Goal: Transaction & Acquisition: Purchase product/service

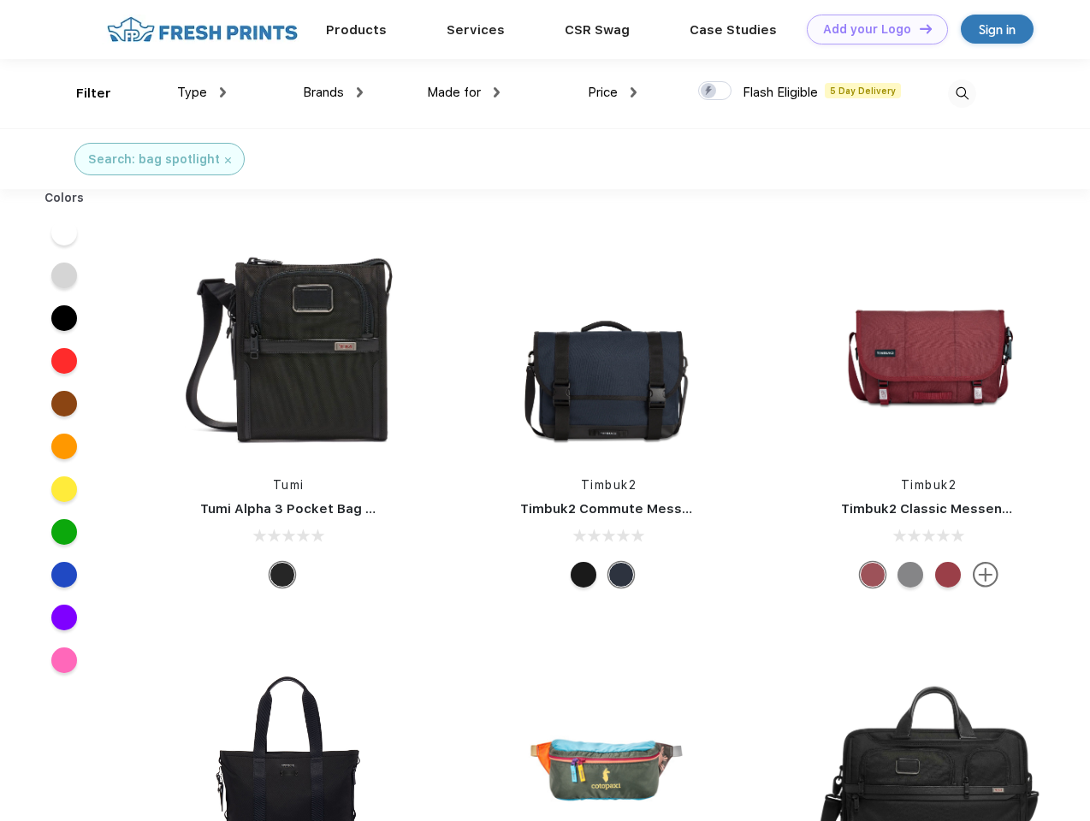
scroll to position [1, 0]
click at [871, 29] on link "Add your Logo Design Tool" at bounding box center [877, 30] width 141 height 30
click at [0, 0] on div "Design Tool" at bounding box center [0, 0] width 0 height 0
click at [918, 28] on link "Add your Logo Design Tool" at bounding box center [877, 30] width 141 height 30
click at [82, 93] on div "Filter" at bounding box center [93, 94] width 35 height 20
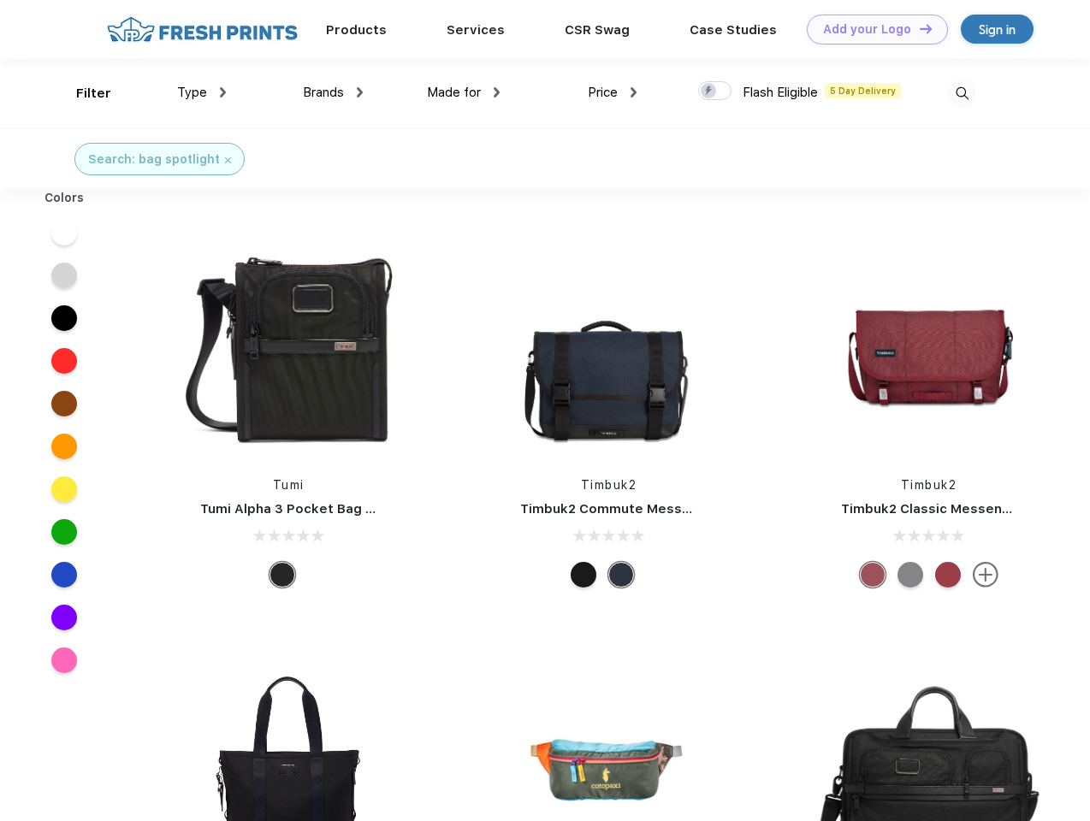
click at [202, 92] on span "Type" at bounding box center [192, 92] width 30 height 15
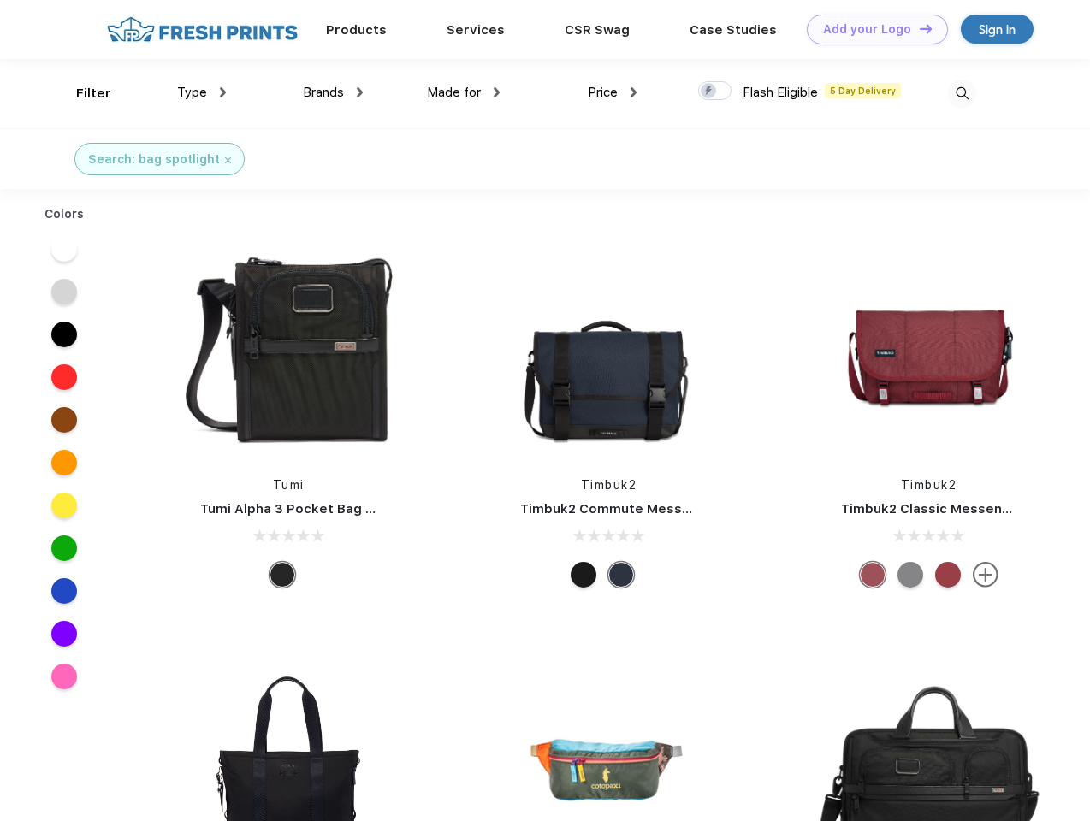
click at [333, 92] on span "Brands" at bounding box center [323, 92] width 41 height 15
click at [464, 92] on span "Made for" at bounding box center [454, 92] width 54 height 15
click at [612, 92] on span "Price" at bounding box center [603, 92] width 30 height 15
click at [715, 92] on div at bounding box center [714, 90] width 33 height 19
click at [709, 92] on input "checkbox" at bounding box center [703, 85] width 11 height 11
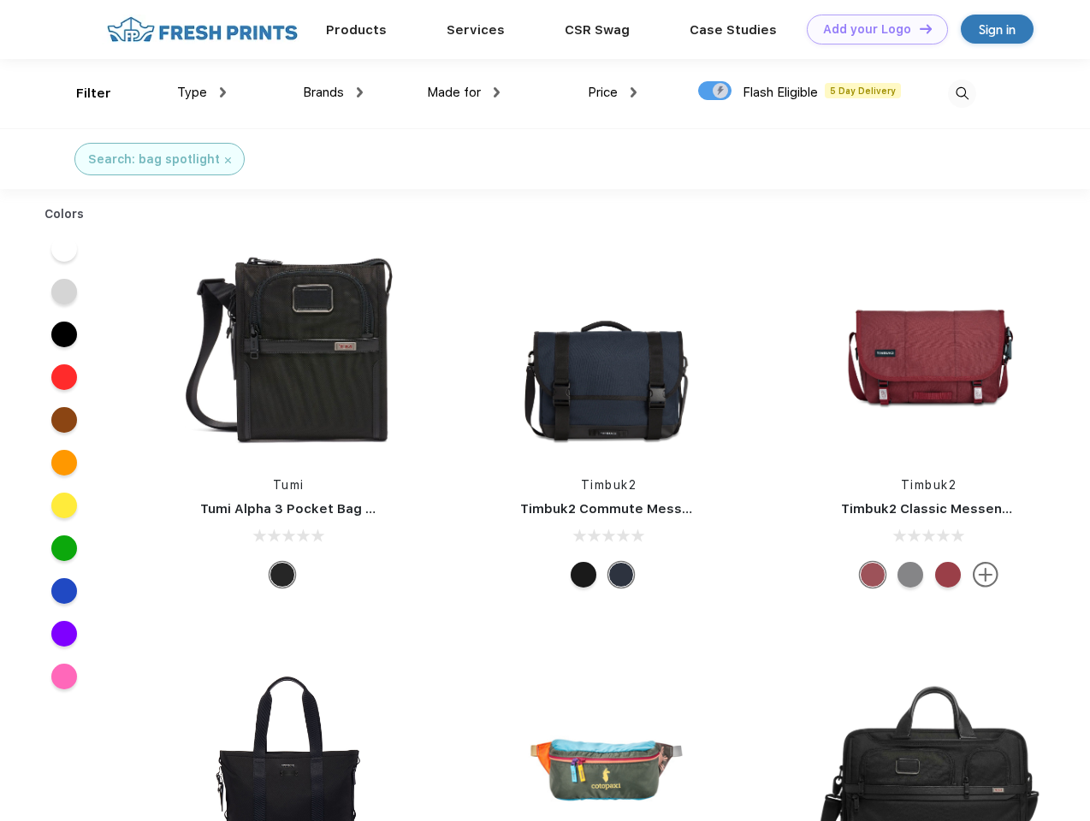
click at [961, 93] on img at bounding box center [962, 94] width 28 height 28
